Goal: Information Seeking & Learning: Learn about a topic

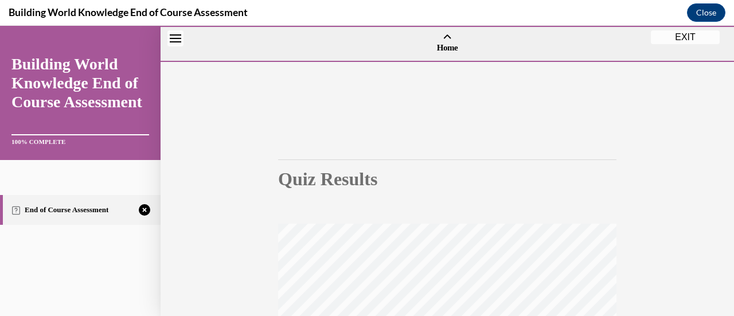
scroll to position [297, 0]
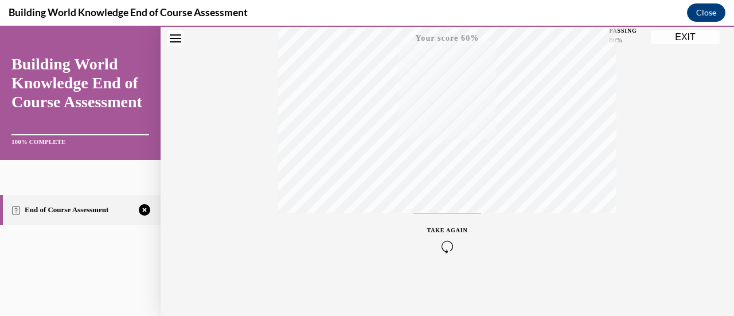
click at [445, 238] on div "TAKE AGAIN" at bounding box center [447, 239] width 41 height 27
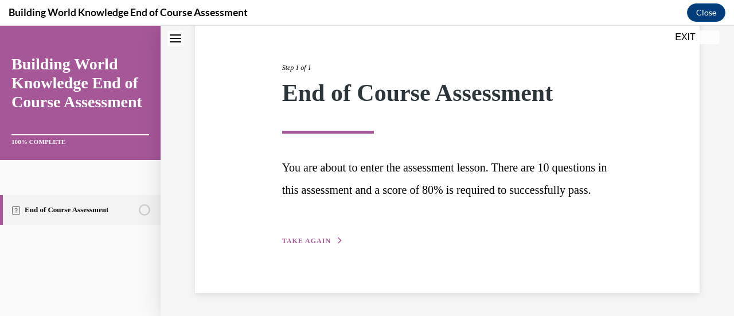
click at [321, 244] on span "TAKE AGAIN" at bounding box center [306, 241] width 49 height 8
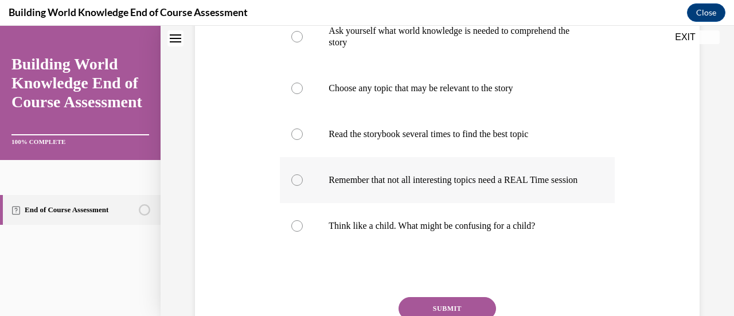
scroll to position [354, 0]
click at [301, 233] on label "Think like a child. What might be confusing for a child?" at bounding box center [447, 226] width 334 height 46
click at [301, 232] on input "Think like a child. What might be confusing for a child?" at bounding box center [296, 225] width 11 height 11
radio input "true"
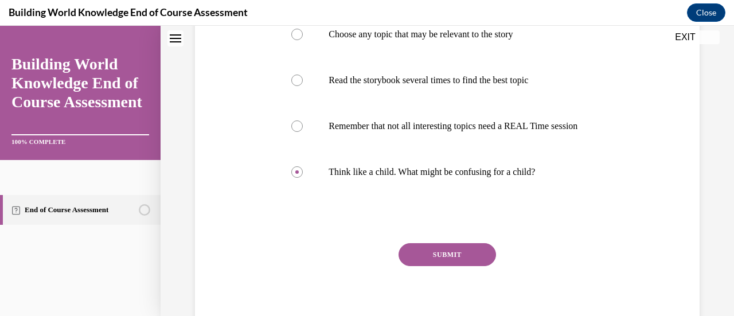
click at [451, 266] on button "SUBMIT" at bounding box center [447, 254] width 97 height 23
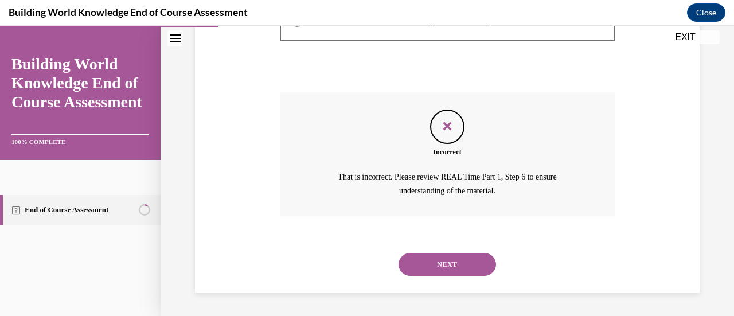
scroll to position [567, 0]
click at [453, 258] on button "NEXT" at bounding box center [447, 264] width 97 height 23
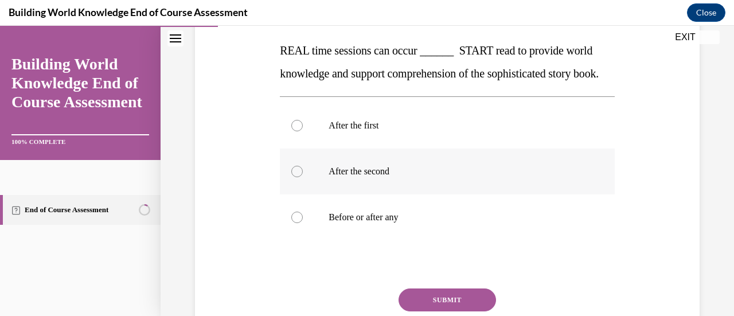
scroll to position [183, 0]
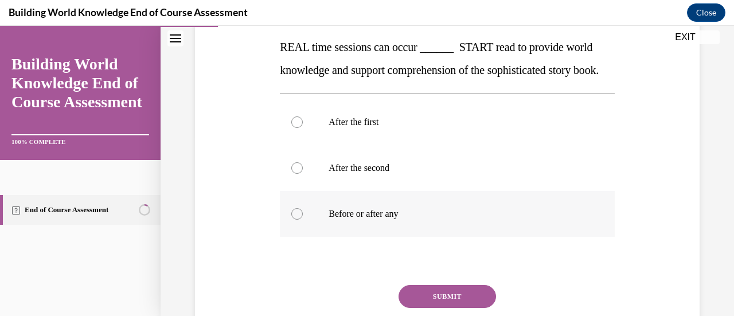
click at [294, 220] on div at bounding box center [296, 213] width 11 height 11
click at [294, 220] on input "Before or after any" at bounding box center [296, 213] width 11 height 11
radio input "true"
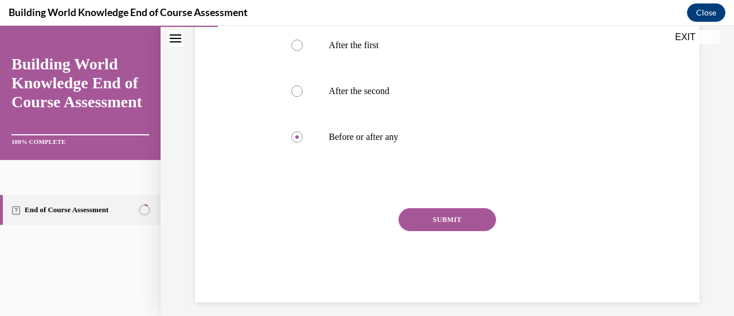
click at [451, 231] on button "SUBMIT" at bounding box center [447, 219] width 97 height 23
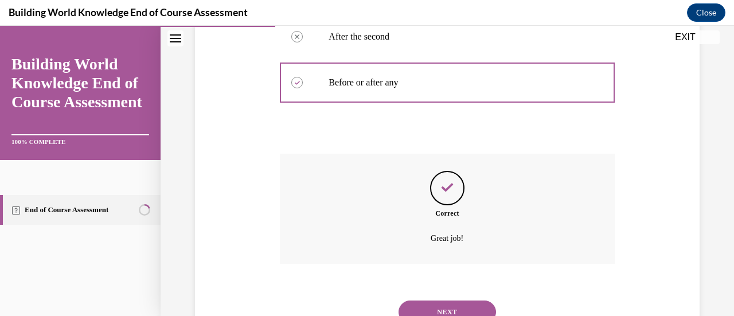
scroll to position [384, 0]
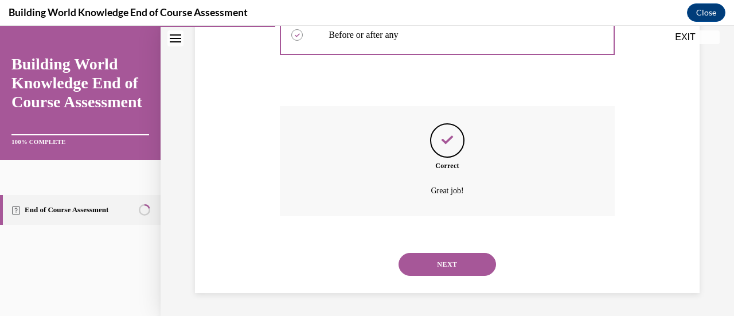
click at [440, 257] on button "NEXT" at bounding box center [447, 264] width 97 height 23
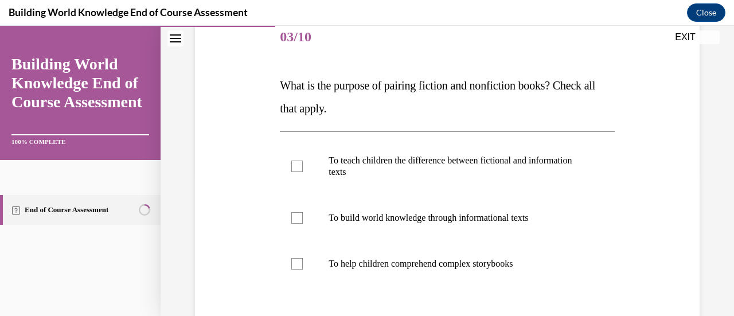
scroll to position [170, 0]
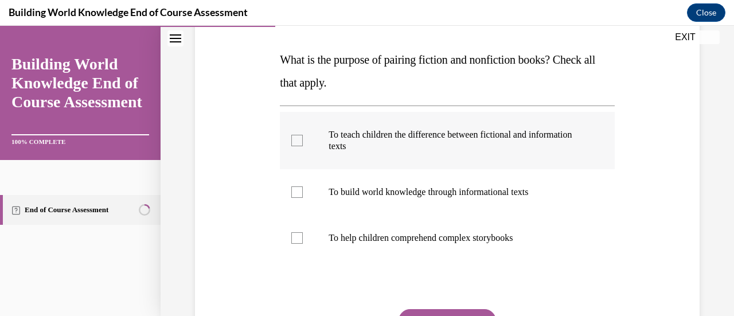
click at [296, 134] on label "To teach children the difference between fictional and information texts" at bounding box center [447, 140] width 334 height 57
click at [296, 135] on input "To teach children the difference between fictional and information texts" at bounding box center [296, 140] width 11 height 11
checkbox input "true"
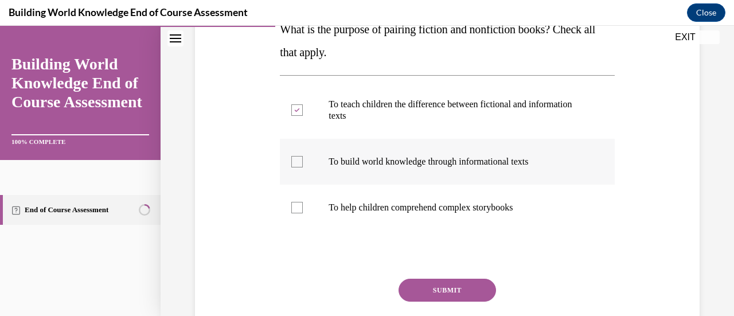
scroll to position [201, 0]
click at [294, 161] on div at bounding box center [296, 160] width 11 height 11
click at [294, 161] on input "To build world knowledge through informational texts" at bounding box center [296, 160] width 11 height 11
checkbox input "true"
click at [295, 213] on label "To help children comprehend complex storybooks" at bounding box center [447, 207] width 334 height 46
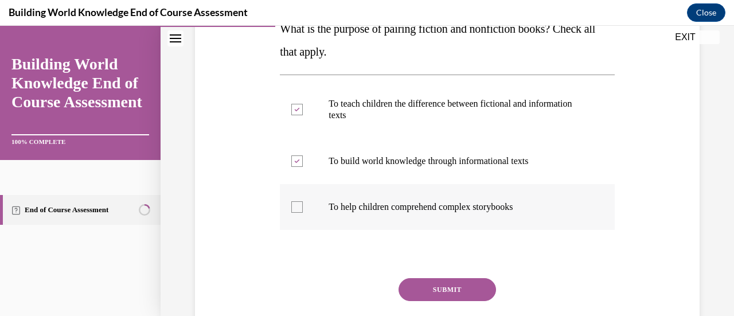
click at [295, 213] on input "To help children comprehend complex storybooks" at bounding box center [296, 206] width 11 height 11
checkbox input "true"
click at [437, 292] on button "SUBMIT" at bounding box center [447, 289] width 97 height 23
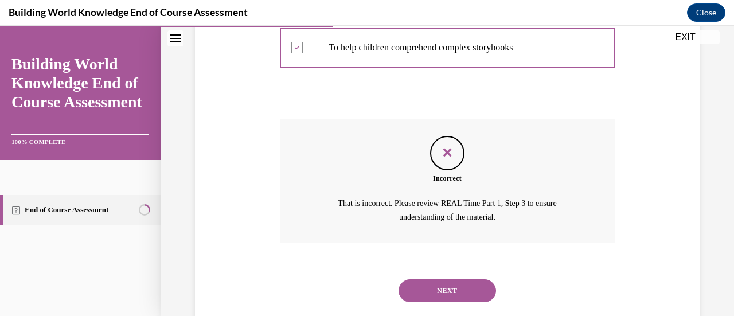
scroll to position [361, 0]
click at [437, 286] on button "NEXT" at bounding box center [447, 290] width 97 height 23
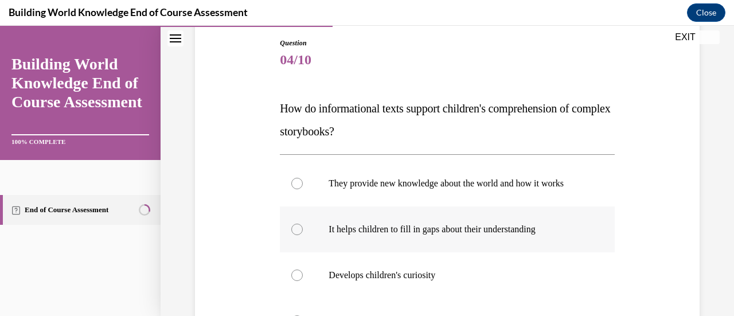
scroll to position [199, 0]
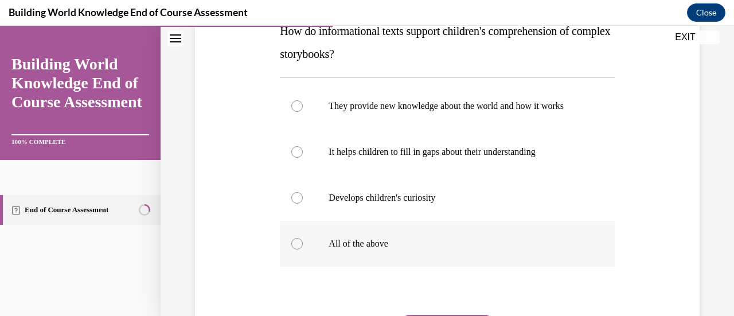
click at [291, 249] on div at bounding box center [296, 243] width 11 height 11
click at [291, 249] on input "All of the above" at bounding box center [296, 243] width 11 height 11
radio input "true"
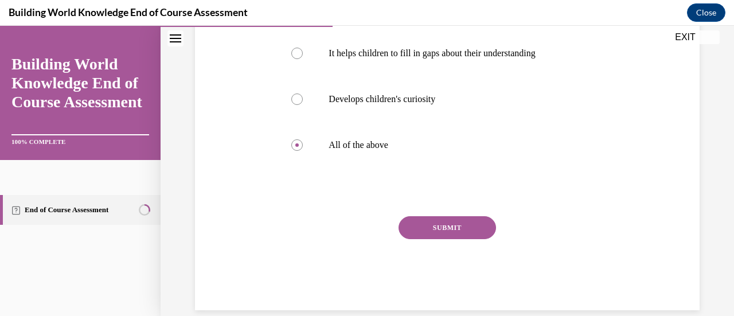
click at [451, 239] on button "SUBMIT" at bounding box center [447, 227] width 97 height 23
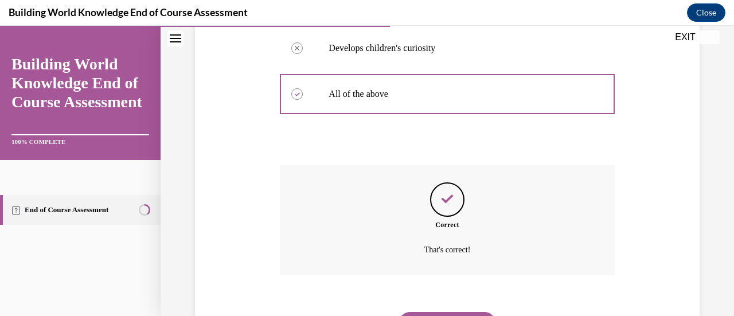
scroll to position [419, 0]
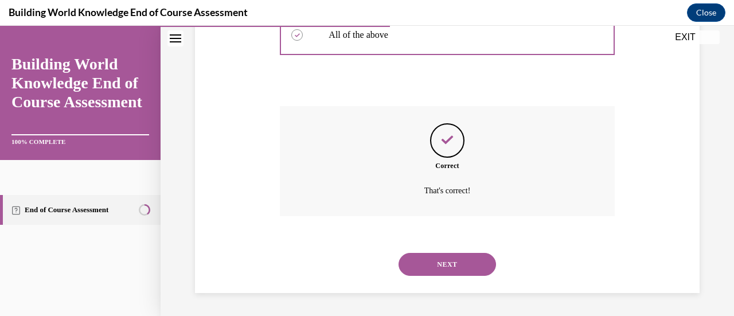
click at [451, 270] on button "NEXT" at bounding box center [447, 264] width 97 height 23
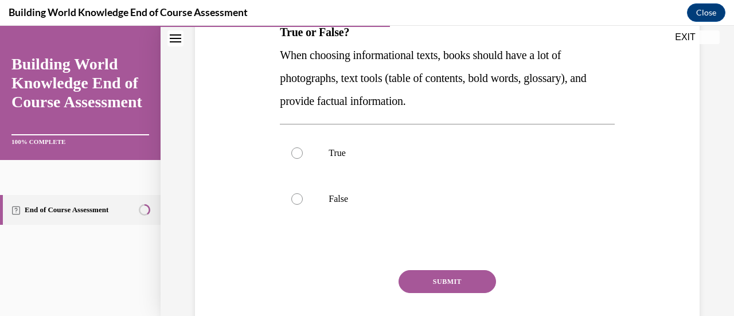
scroll to position [199, 0]
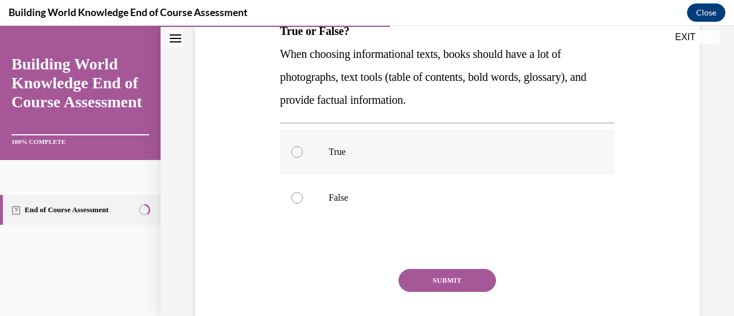
click at [320, 153] on label "True" at bounding box center [447, 152] width 334 height 46
click at [303, 153] on input "True" at bounding box center [296, 151] width 11 height 11
radio input "true"
click at [432, 283] on button "SUBMIT" at bounding box center [447, 280] width 97 height 23
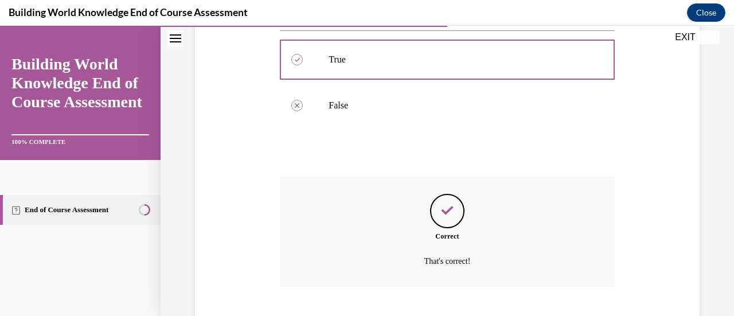
scroll to position [361, 0]
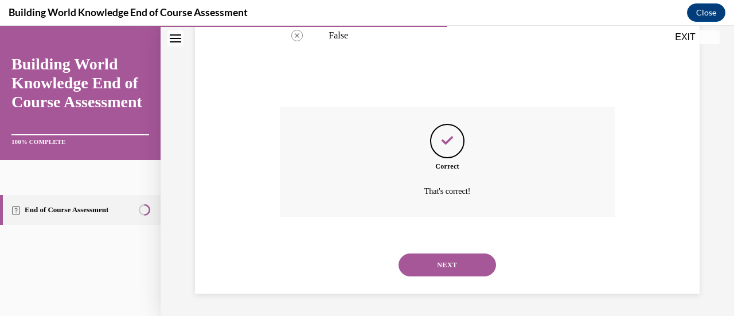
click at [443, 255] on button "NEXT" at bounding box center [447, 264] width 97 height 23
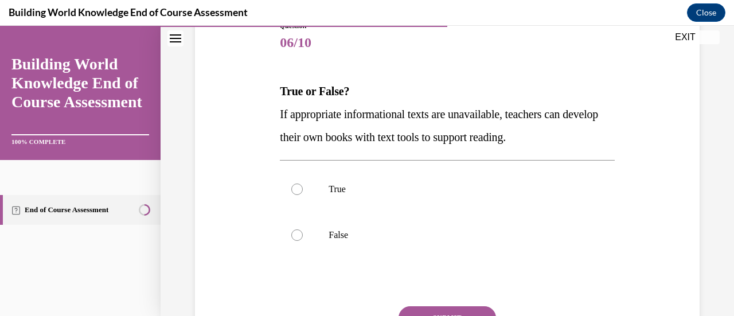
scroll to position [171, 0]
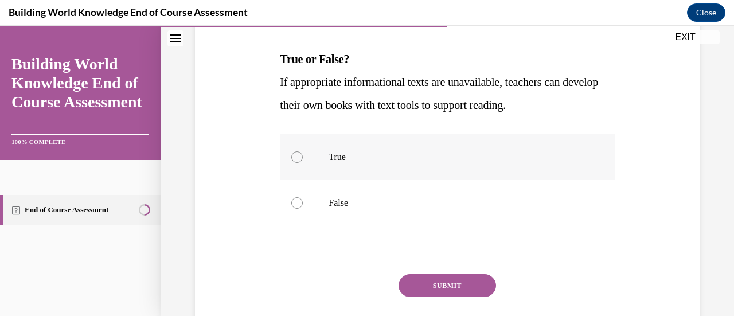
click at [298, 150] on label "True" at bounding box center [447, 157] width 334 height 46
click at [298, 151] on input "True" at bounding box center [296, 156] width 11 height 11
radio input "true"
click at [470, 284] on button "SUBMIT" at bounding box center [447, 285] width 97 height 23
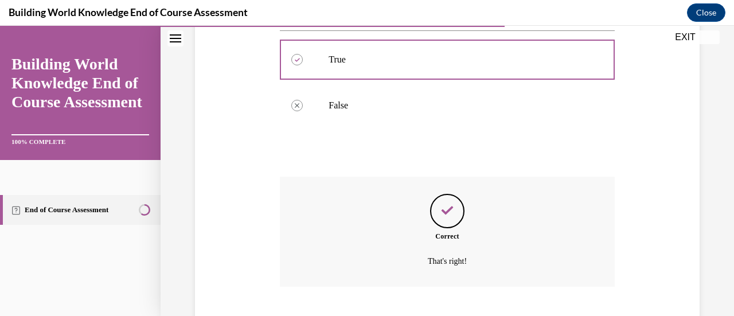
scroll to position [338, 0]
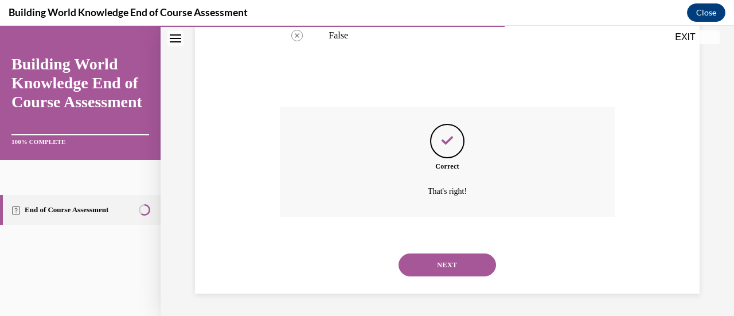
click at [464, 267] on button "NEXT" at bounding box center [447, 264] width 97 height 23
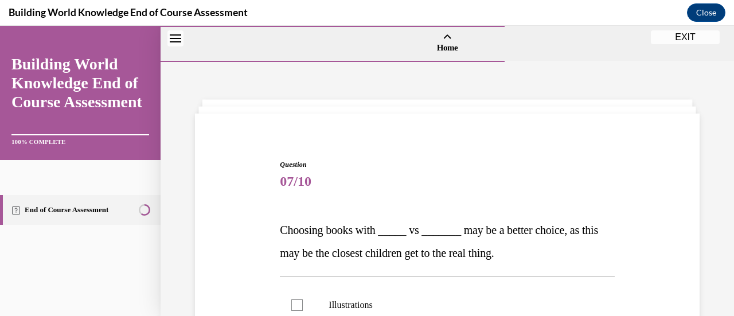
scroll to position [157, 0]
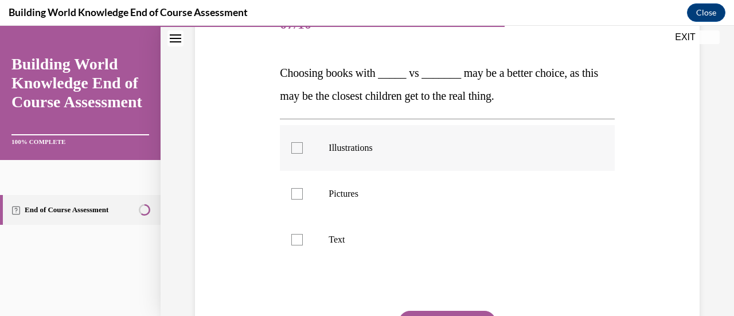
click at [296, 146] on div at bounding box center [296, 147] width 11 height 11
click at [296, 146] on input "Illustrations" at bounding box center [296, 147] width 11 height 11
checkbox input "true"
click at [296, 193] on div at bounding box center [296, 193] width 11 height 11
click at [296, 193] on input "Pictures" at bounding box center [296, 193] width 11 height 11
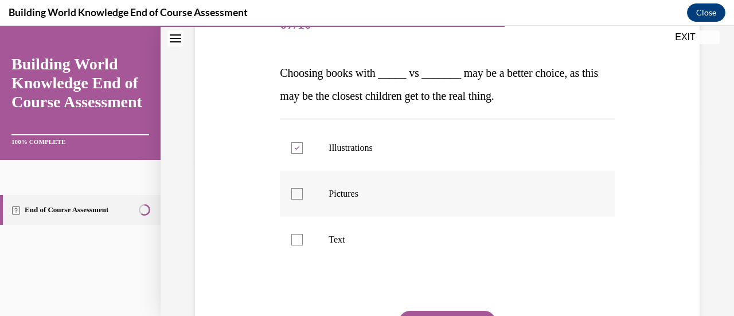
checkbox input "true"
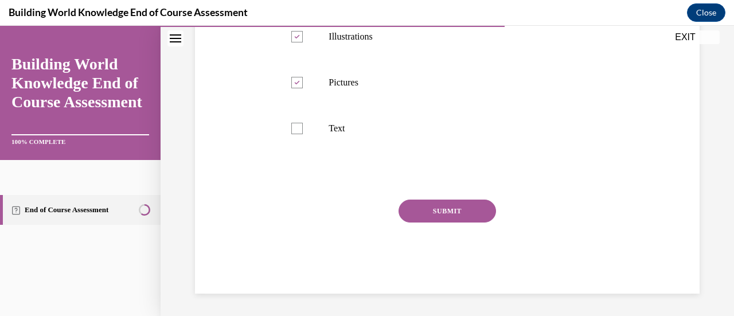
click at [436, 210] on button "SUBMIT" at bounding box center [447, 211] width 97 height 23
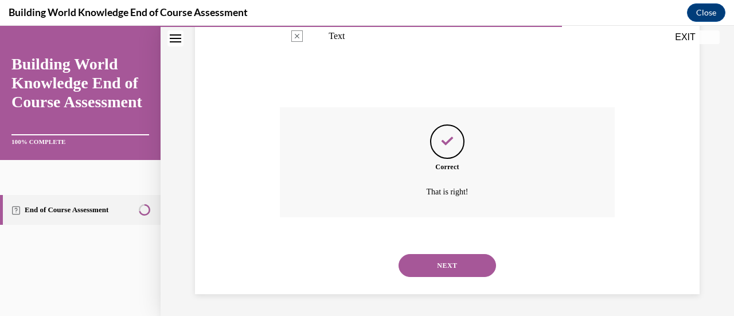
scroll to position [361, 0]
click at [448, 263] on button "NEXT" at bounding box center [447, 264] width 97 height 23
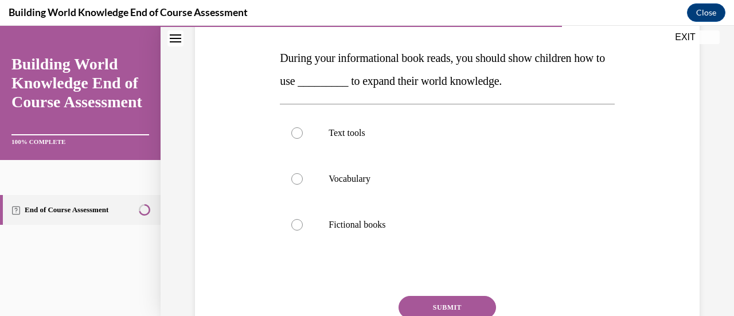
scroll to position [177, 0]
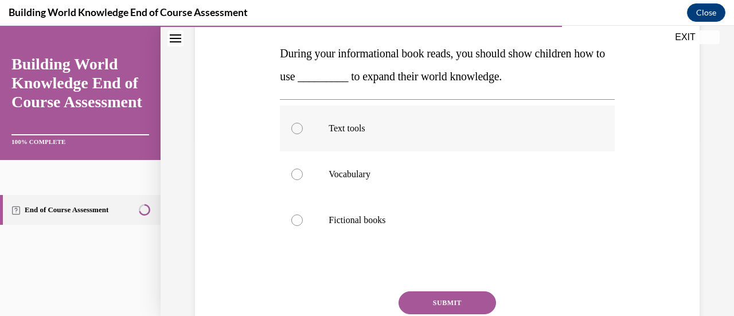
click at [300, 139] on label "Text tools" at bounding box center [447, 129] width 334 height 46
click at [300, 134] on input "Text tools" at bounding box center [296, 128] width 11 height 11
radio input "true"
click at [440, 301] on button "SUBMIT" at bounding box center [447, 302] width 97 height 23
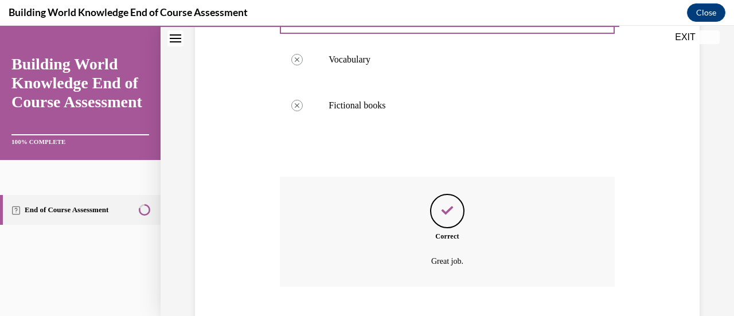
scroll to position [361, 0]
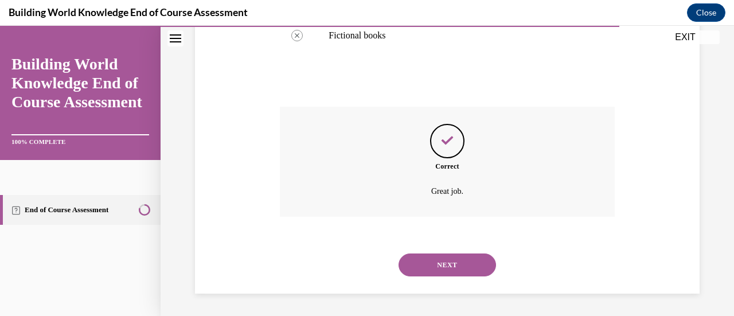
click at [448, 260] on button "NEXT" at bounding box center [447, 264] width 97 height 23
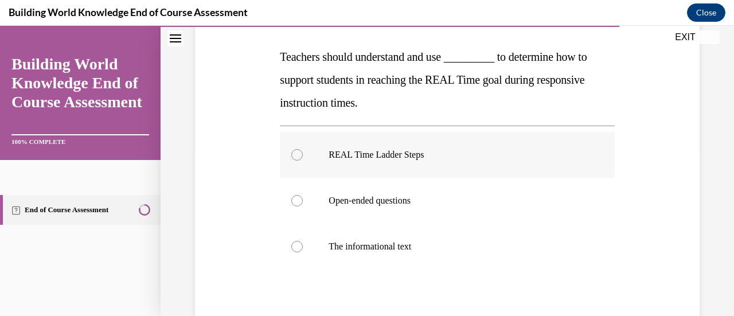
scroll to position [269, 0]
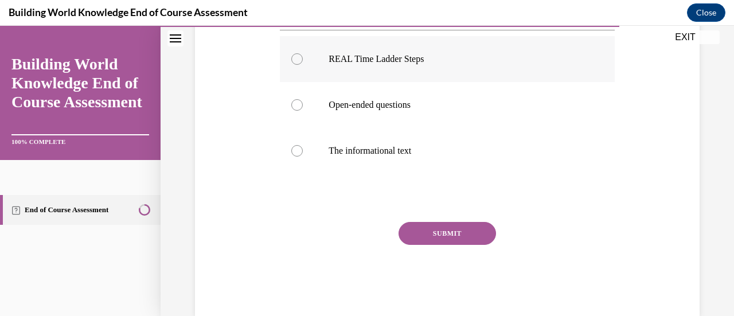
click at [302, 62] on label "REAL Time Ladder Steps" at bounding box center [447, 59] width 334 height 46
click at [302, 62] on input "REAL Time Ladder Steps" at bounding box center [296, 58] width 11 height 11
radio input "true"
click at [456, 233] on button "SUBMIT" at bounding box center [447, 233] width 97 height 23
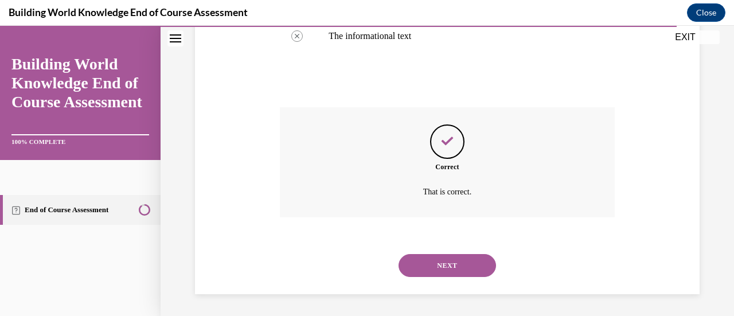
scroll to position [384, 0]
click at [448, 270] on button "NEXT" at bounding box center [447, 264] width 97 height 23
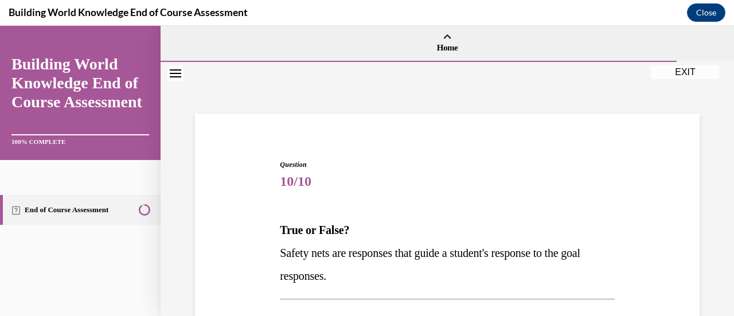
scroll to position [169, 0]
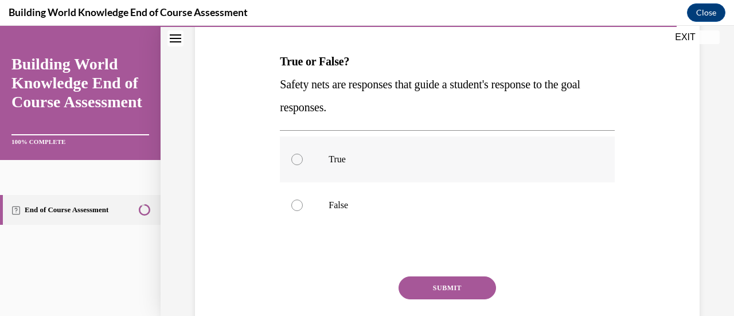
click at [324, 162] on label "True" at bounding box center [447, 159] width 334 height 46
click at [303, 162] on input "True" at bounding box center [296, 159] width 11 height 11
radio input "true"
click at [423, 283] on button "SUBMIT" at bounding box center [447, 287] width 97 height 23
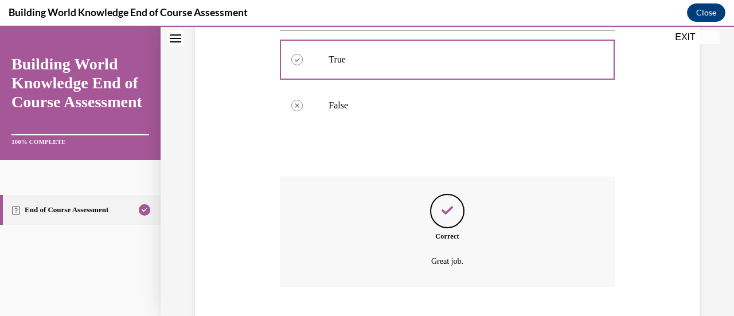
scroll to position [338, 0]
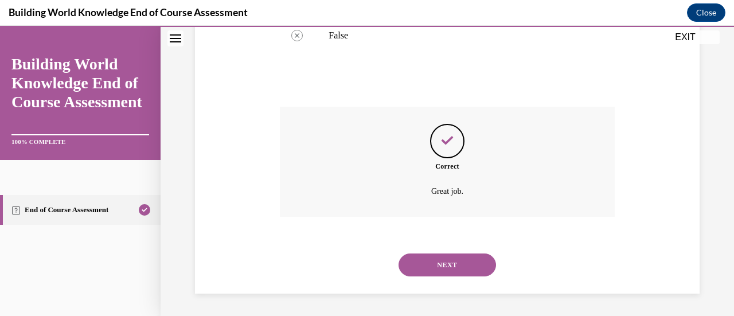
click at [432, 268] on button "NEXT" at bounding box center [447, 264] width 97 height 23
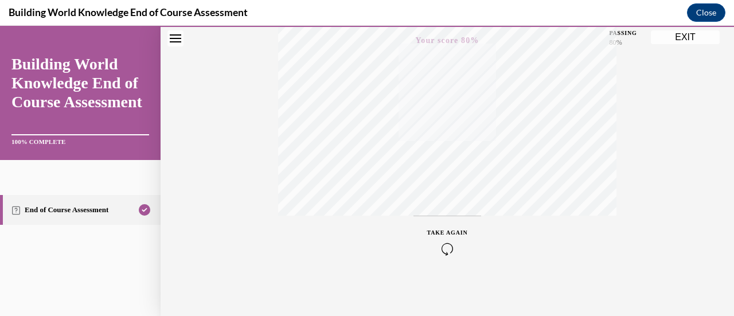
scroll to position [297, 0]
click at [682, 39] on button "EXIT" at bounding box center [685, 37] width 69 height 14
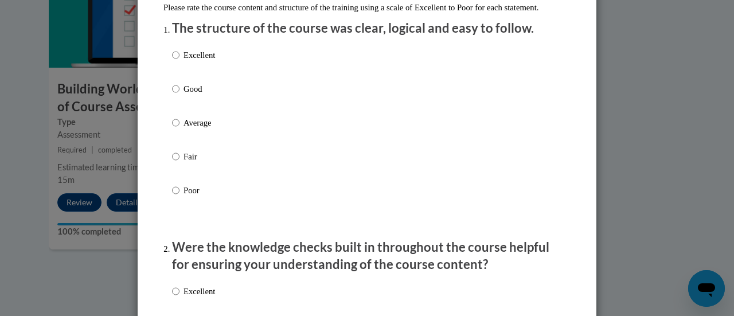
scroll to position [140, 0]
click at [183, 62] on p "Excellent" at bounding box center [199, 55] width 32 height 13
click at [179, 62] on input "Excellent" at bounding box center [175, 55] width 7 height 13
radio input "true"
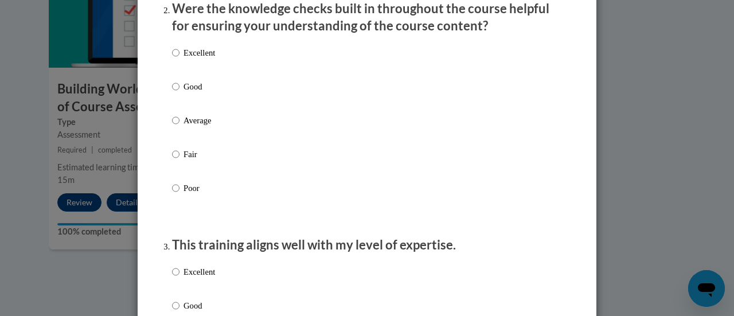
scroll to position [381, 0]
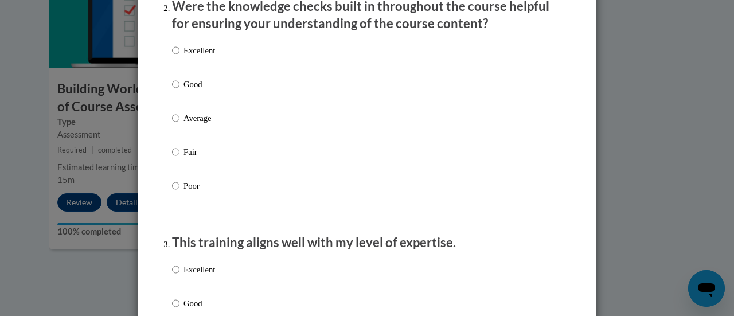
click at [181, 75] on label "Excellent" at bounding box center [193, 59] width 43 height 31
click at [179, 57] on input "Excellent" at bounding box center [175, 50] width 7 height 13
radio input "true"
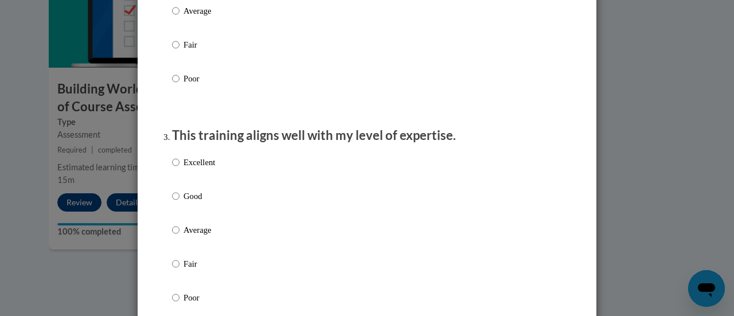
scroll to position [493, 0]
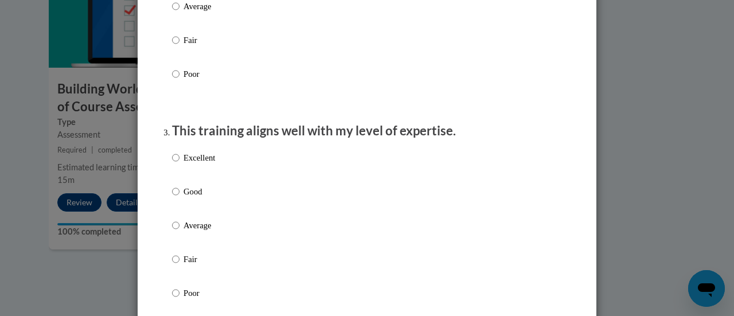
click at [177, 171] on label "Excellent" at bounding box center [193, 166] width 43 height 31
click at [177, 164] on input "Excellent" at bounding box center [175, 157] width 7 height 13
radio input "true"
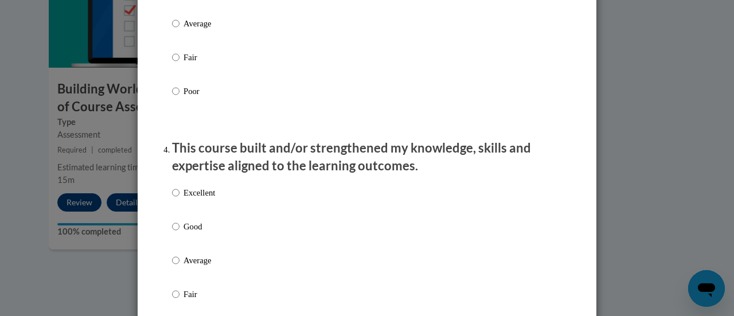
scroll to position [749, 0]
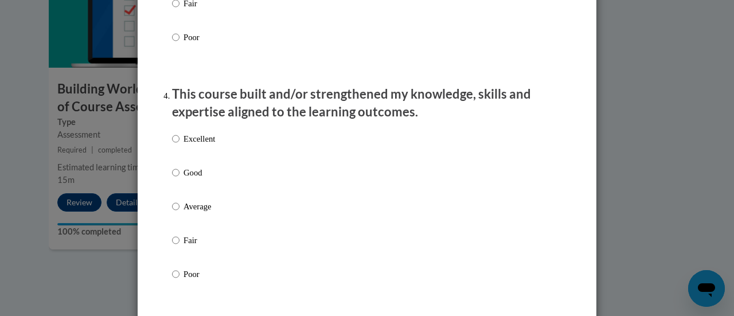
click at [192, 145] on p "Excellent" at bounding box center [199, 138] width 32 height 13
click at [179, 145] on input "Excellent" at bounding box center [175, 138] width 7 height 13
radio input "true"
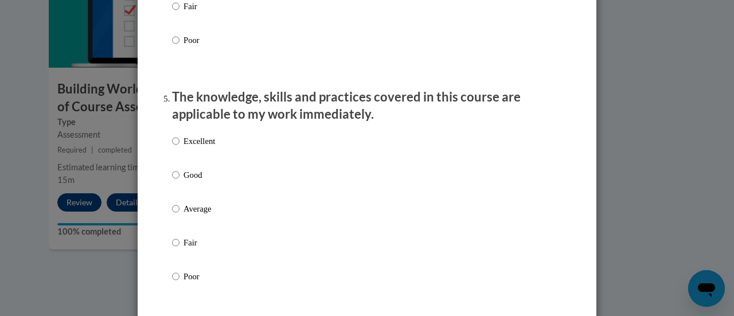
click at [192, 147] on p "Excellent" at bounding box center [199, 141] width 32 height 13
click at [179, 147] on input "Excellent" at bounding box center [175, 141] width 7 height 13
radio input "true"
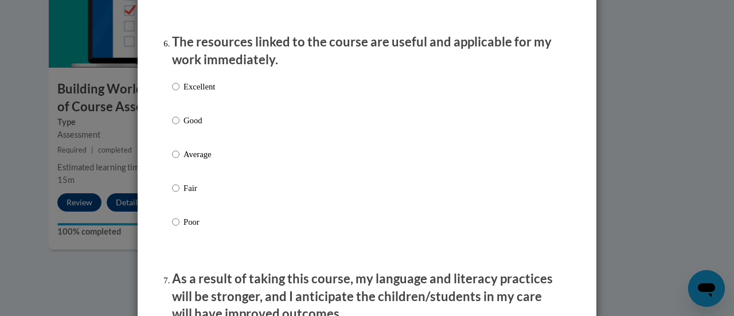
scroll to position [1275, 0]
click at [198, 92] on p "Excellent" at bounding box center [199, 86] width 32 height 13
click at [179, 92] on input "Excellent" at bounding box center [175, 86] width 7 height 13
radio input "true"
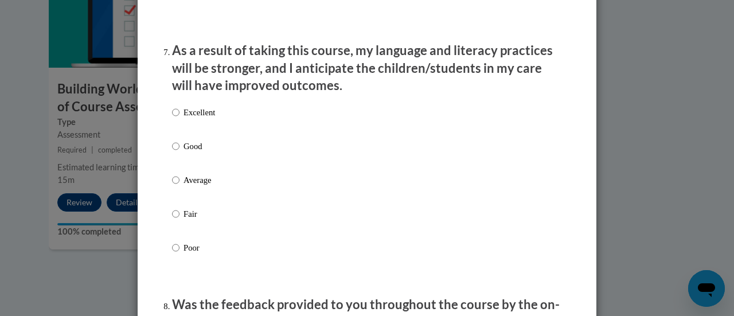
click at [195, 136] on label "Excellent" at bounding box center [193, 121] width 43 height 31
click at [179, 119] on input "Excellent" at bounding box center [175, 112] width 7 height 13
radio input "true"
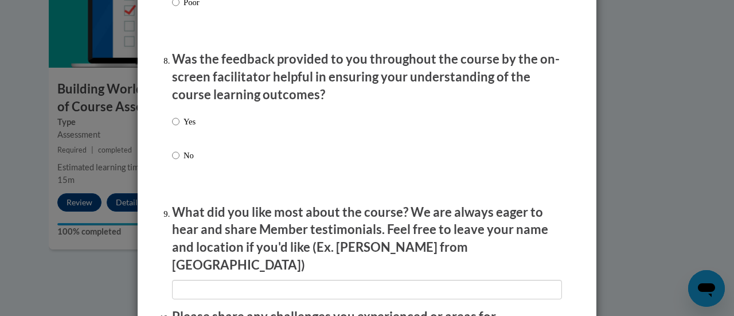
click at [195, 136] on div "Yes No" at bounding box center [367, 152] width 390 height 85
click at [183, 128] on p "Yes" at bounding box center [189, 121] width 12 height 13
click at [179, 128] on input "Yes" at bounding box center [175, 121] width 7 height 13
radio input "true"
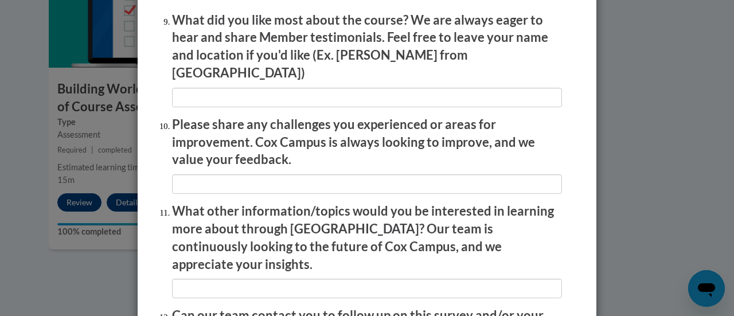
scroll to position [2068, 0]
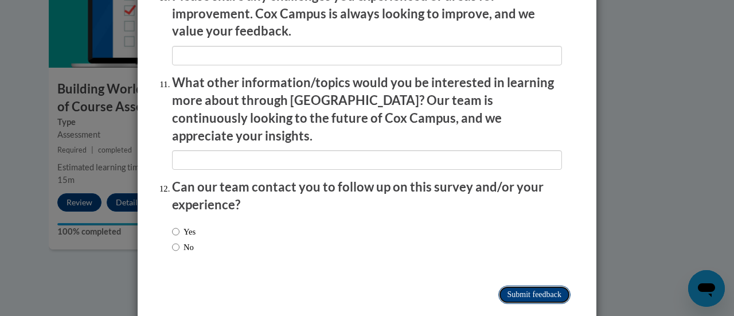
click at [532, 286] on input "Submit feedback" at bounding box center [534, 295] width 72 height 18
